Goal: Use online tool/utility: Utilize a website feature to perform a specific function

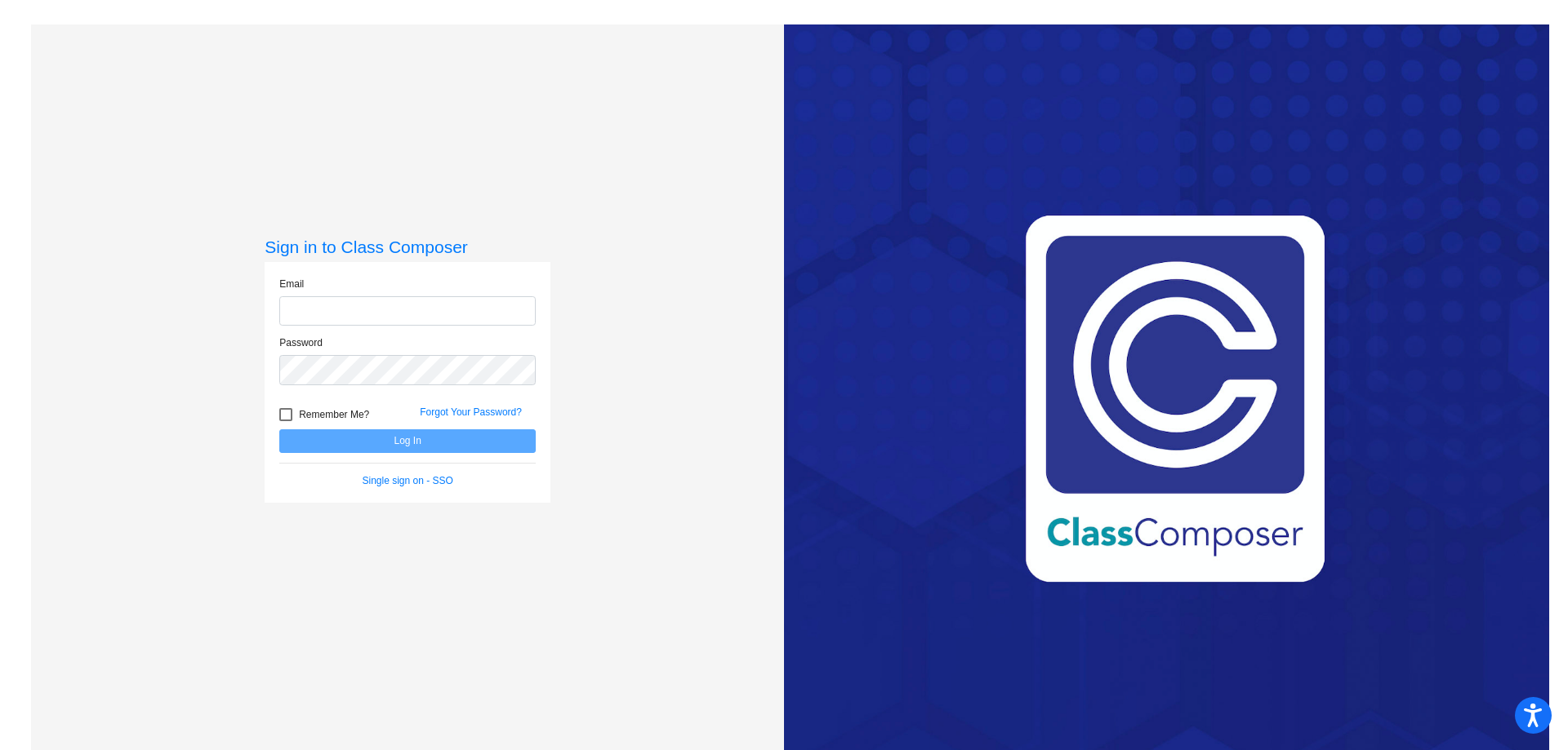
type input "[PERSON_NAME][EMAIL_ADDRESS][PERSON_NAME][DOMAIN_NAME]"
click at [381, 441] on button "Log In" at bounding box center [407, 441] width 256 height 24
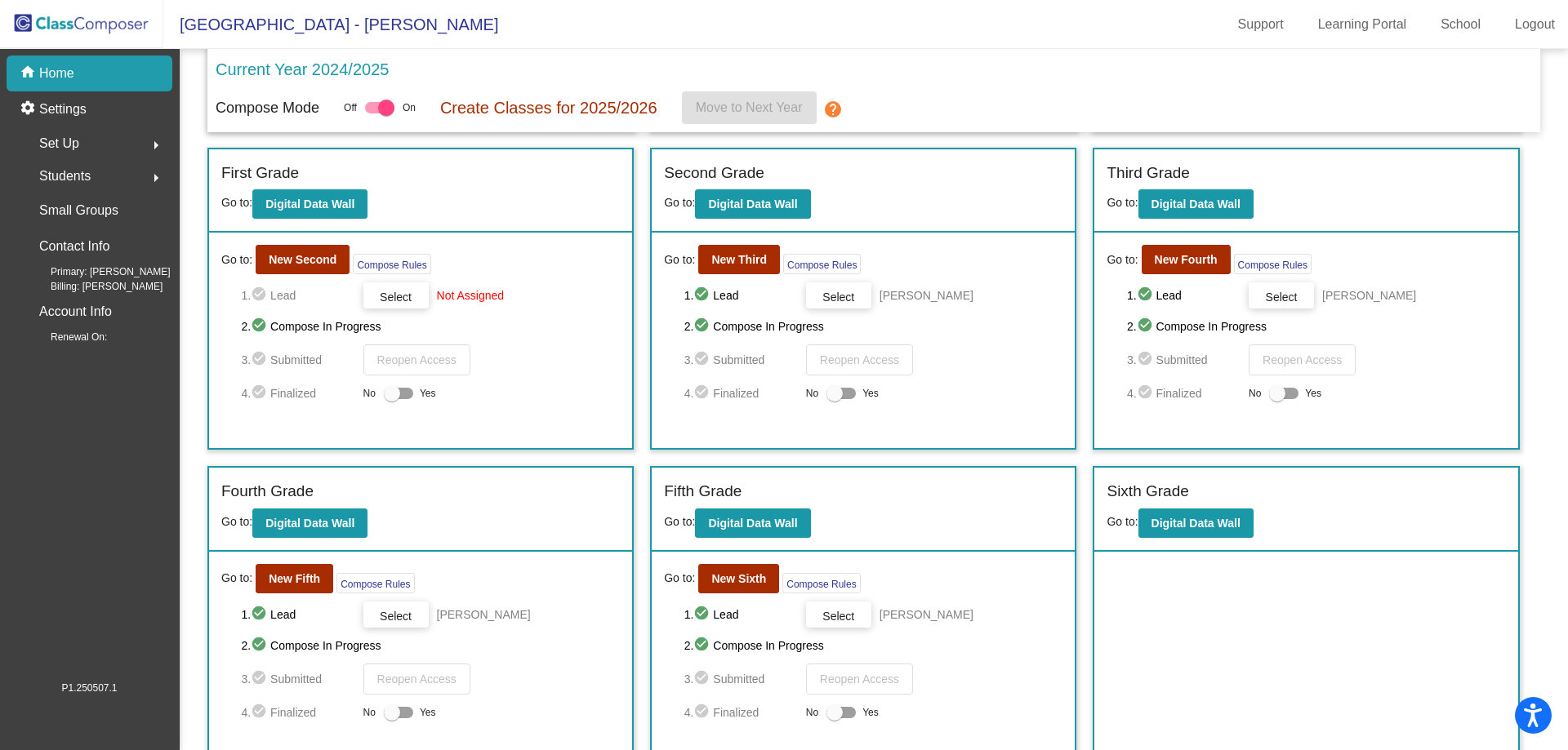
scroll to position [327, 0]
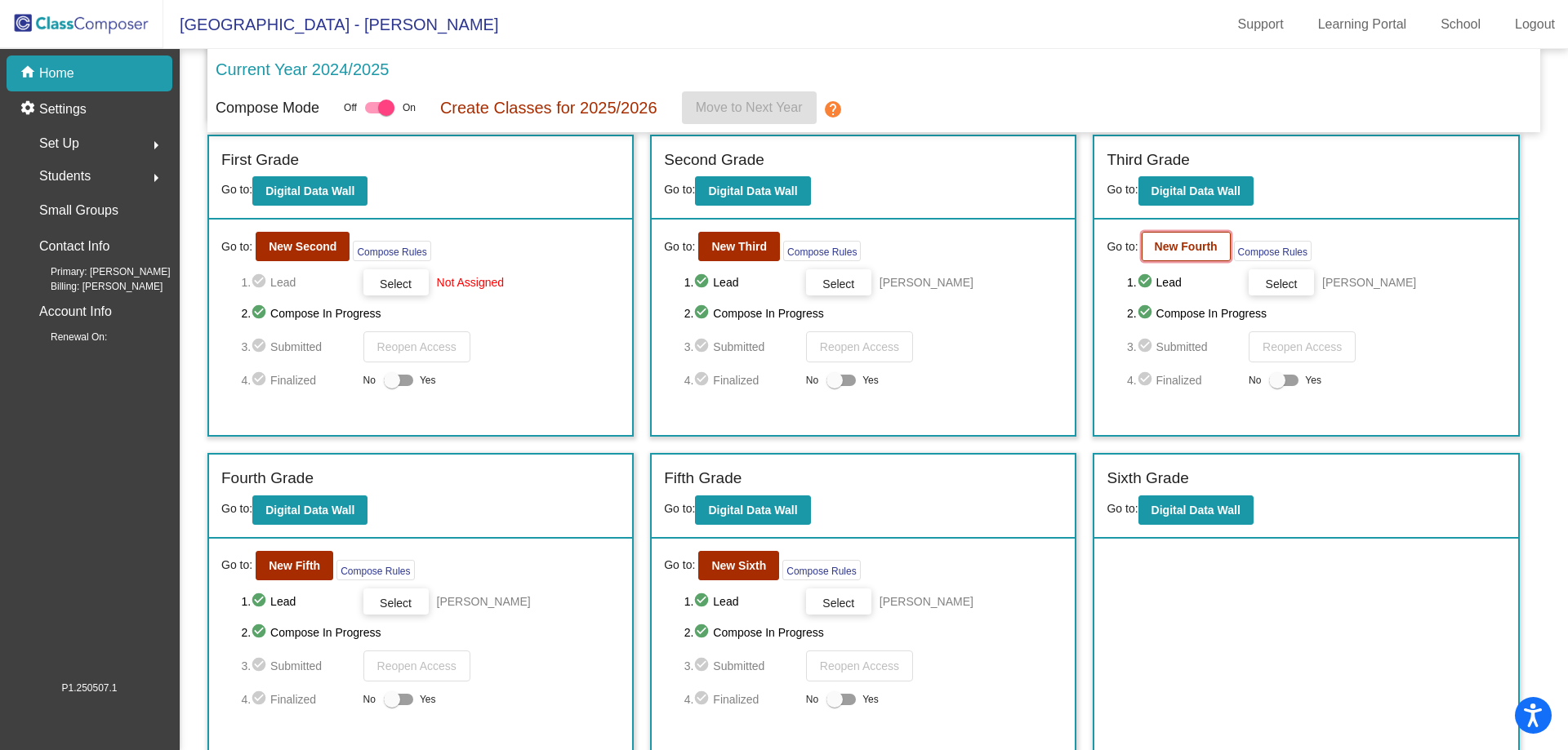
click at [1197, 246] on b "New Fourth" at bounding box center [1186, 246] width 63 height 13
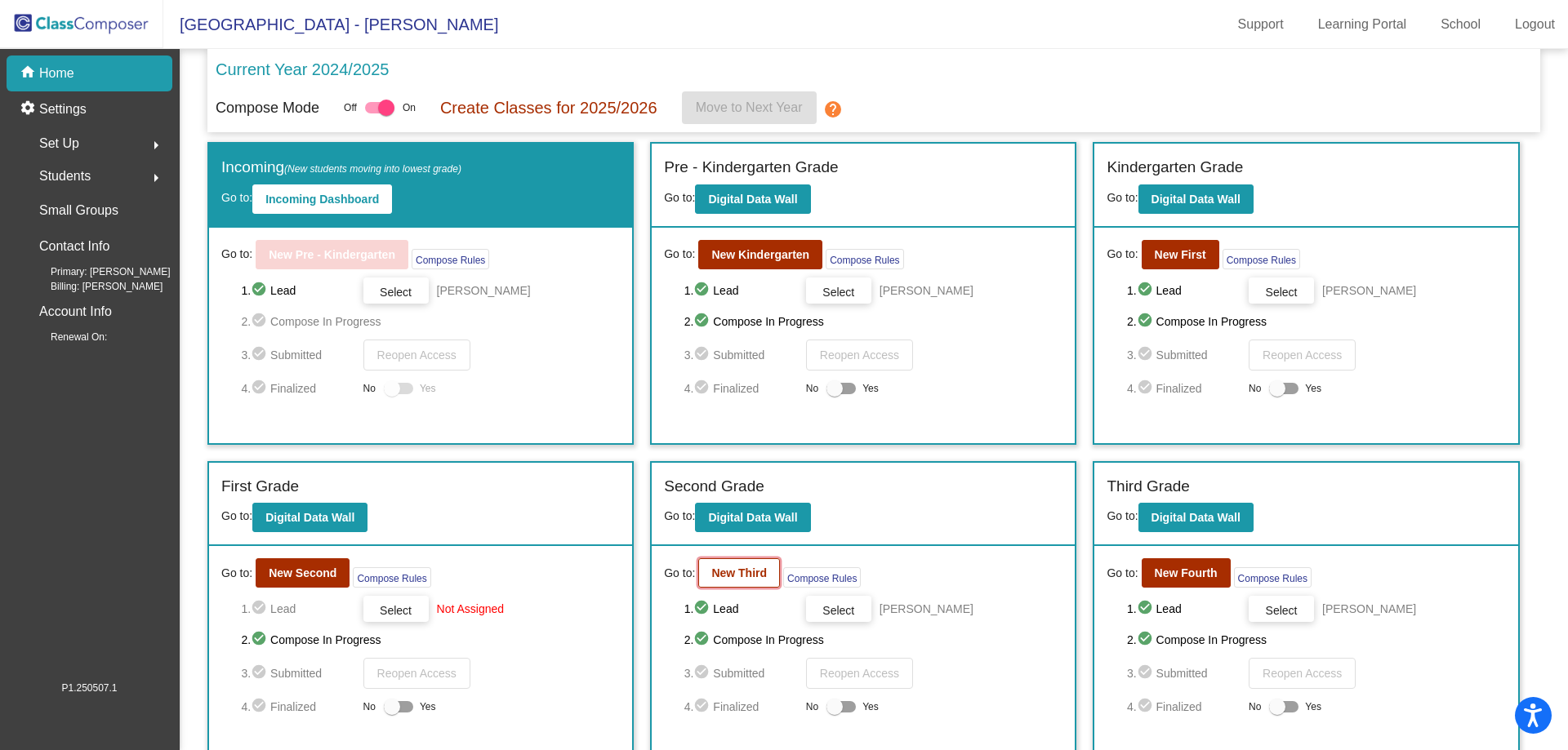
click at [733, 568] on b "New Third" at bounding box center [739, 573] width 55 height 13
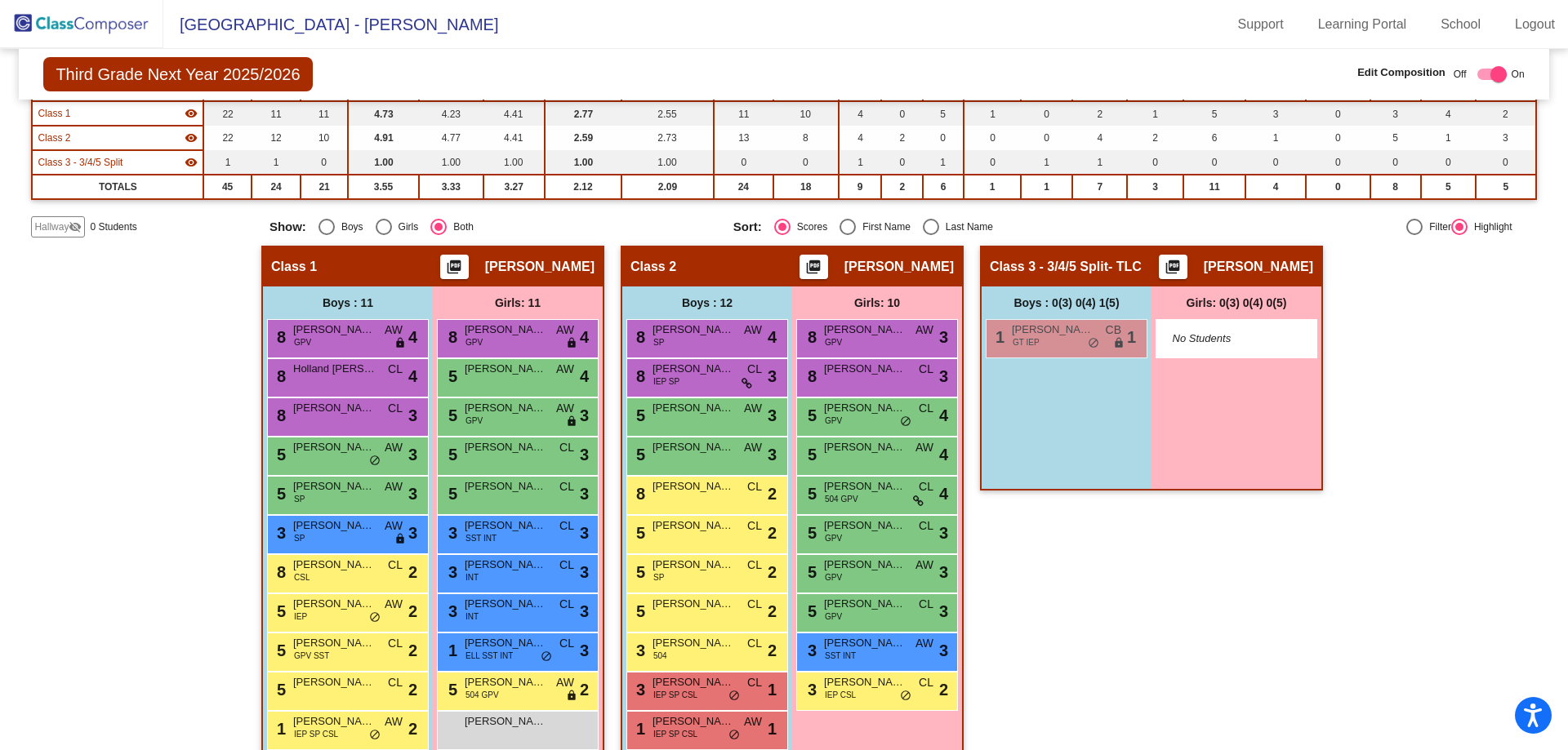
scroll to position [228, 0]
